Goal: Task Accomplishment & Management: Manage account settings

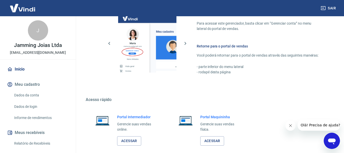
scroll to position [257, 0]
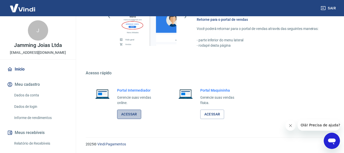
click at [128, 111] on link "Acessar" at bounding box center [129, 113] width 24 height 9
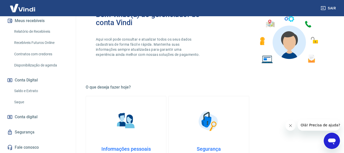
scroll to position [33, 0]
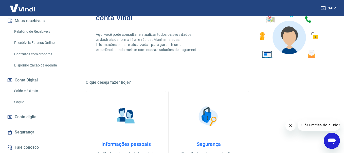
click at [20, 118] on span "Conta digital" at bounding box center [26, 116] width 23 height 7
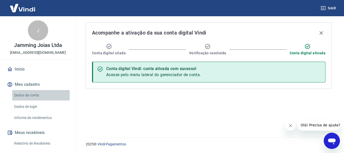
click at [29, 97] on link "Dados da conta" at bounding box center [40, 95] width 57 height 10
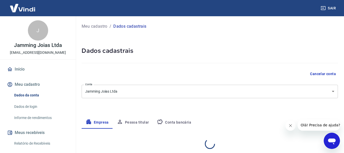
select select "MG"
select select "business"
click at [19, 68] on link "Início" at bounding box center [38, 69] width 64 height 11
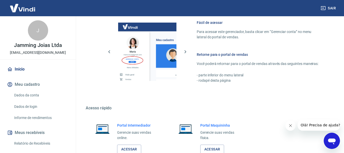
scroll to position [257, 0]
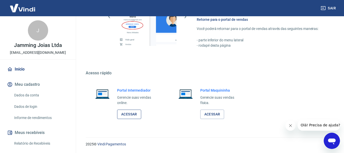
click at [134, 116] on link "Acessar" at bounding box center [129, 113] width 24 height 9
